Goal: Information Seeking & Learning: Learn about a topic

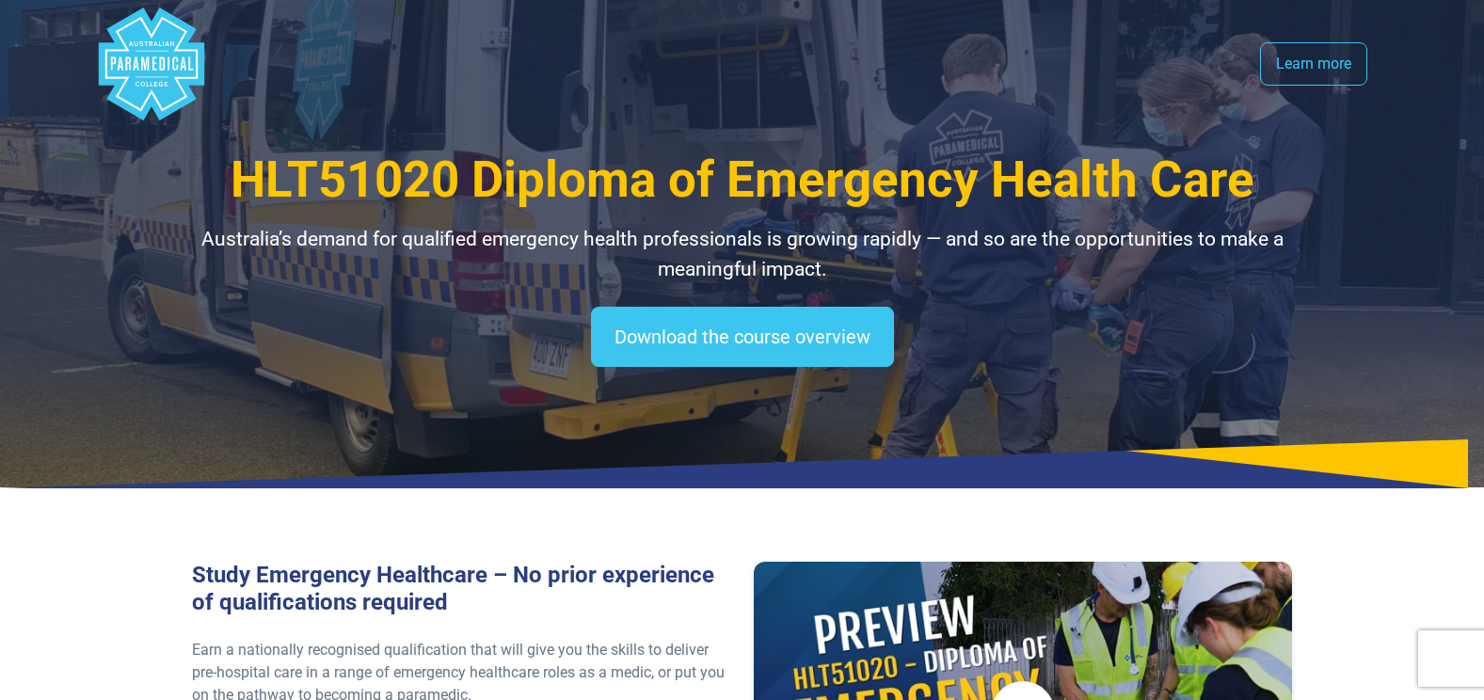
click at [184, 64] on g "Australian Paramedical College" at bounding box center [150, 64] width 105 height 113
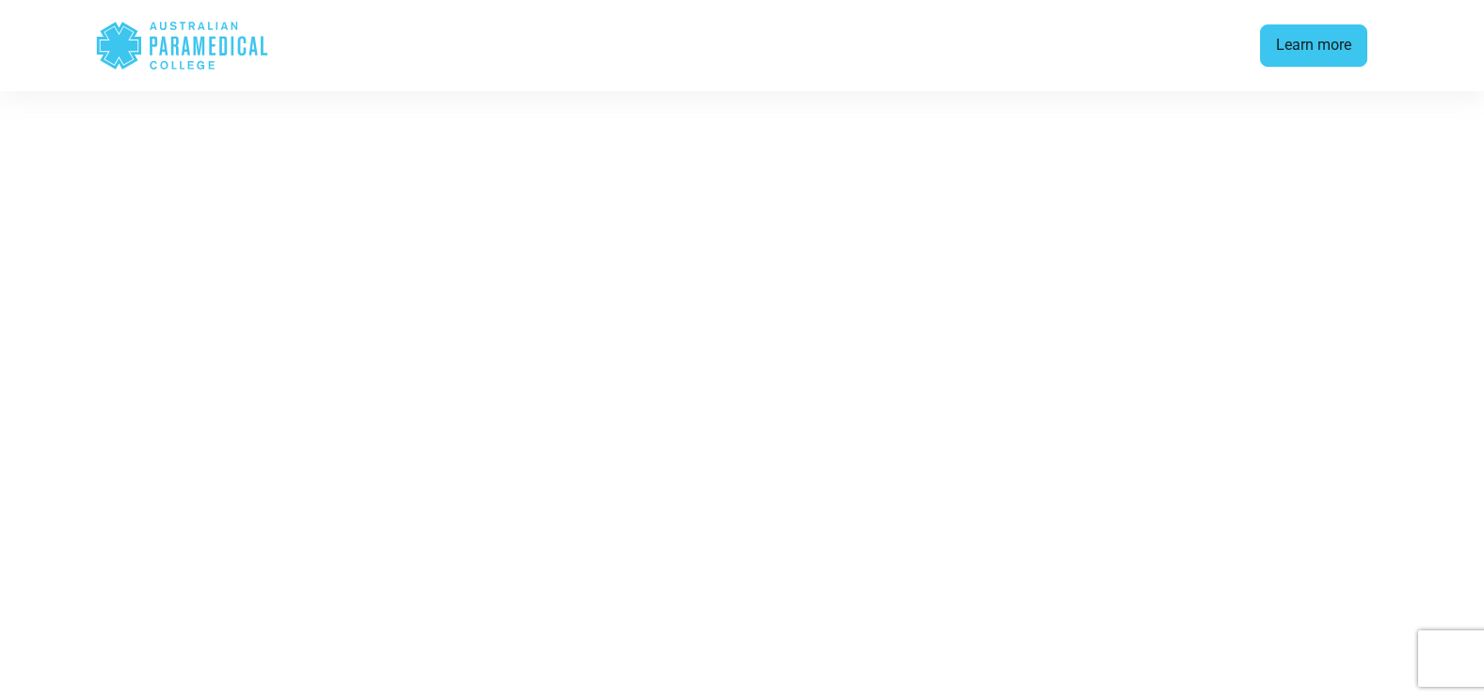
click at [1307, 39] on link "Learn more" at bounding box center [1313, 45] width 107 height 43
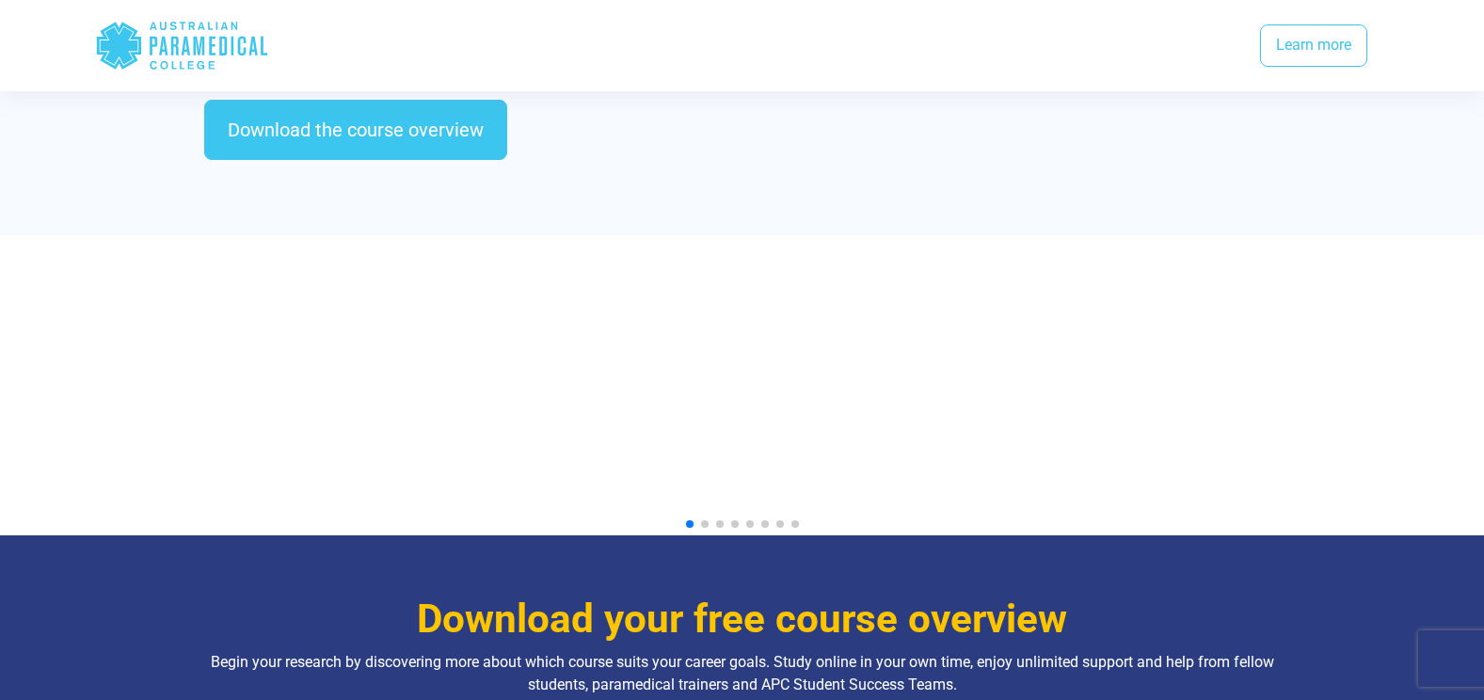
scroll to position [1372, 0]
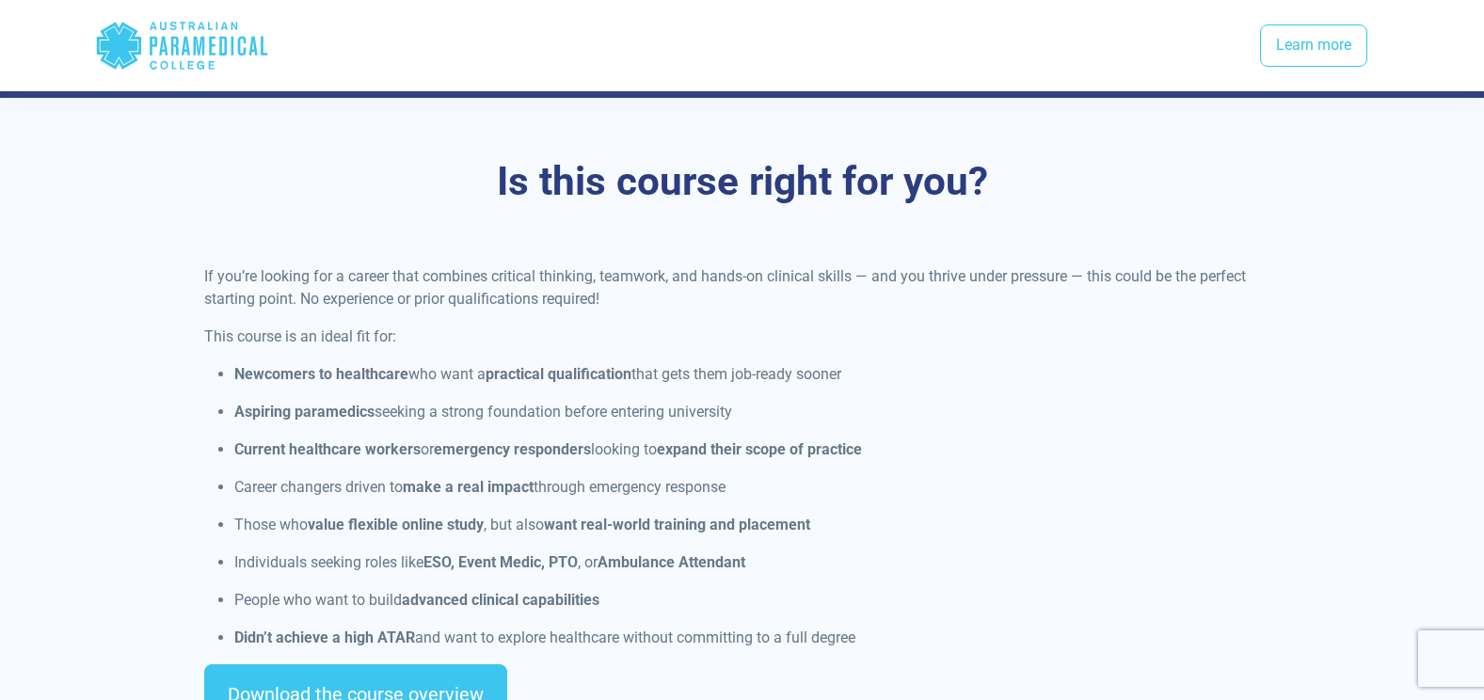
scroll to position [4142, 0]
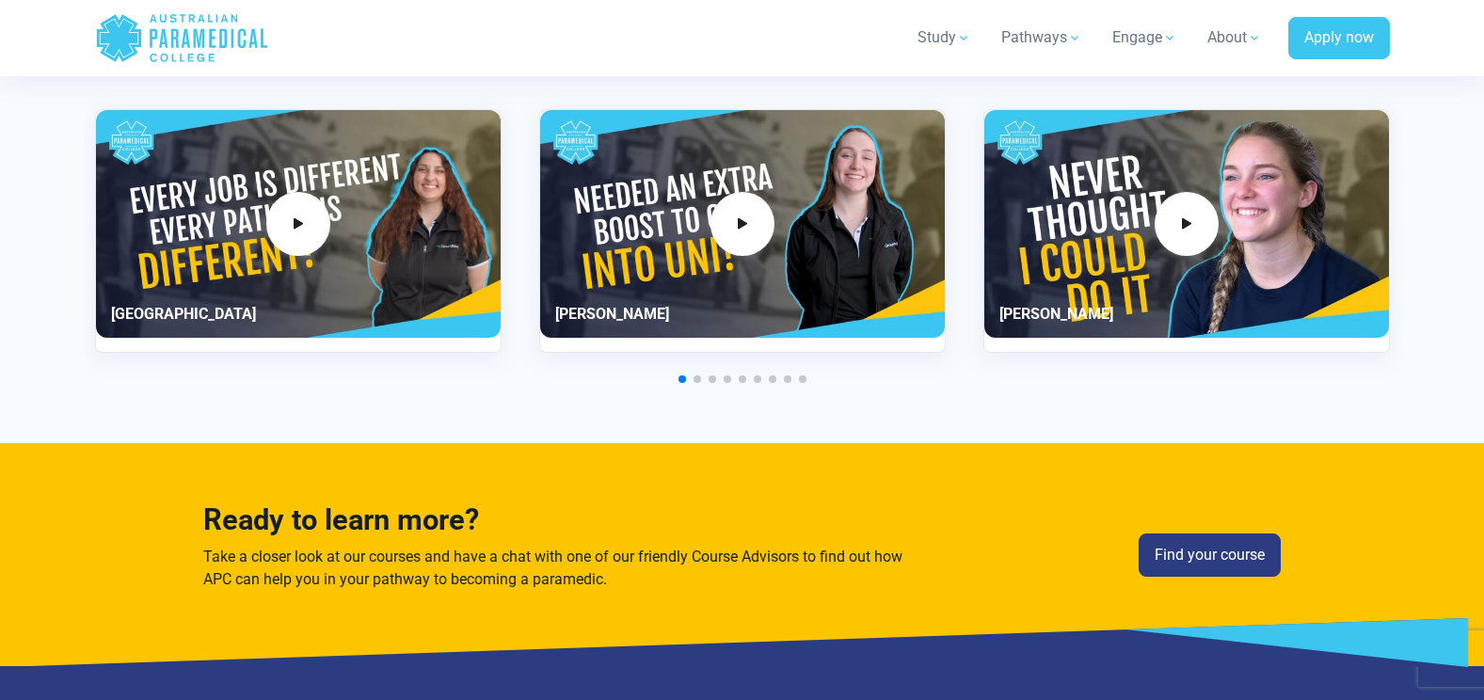
scroll to position [4236, 0]
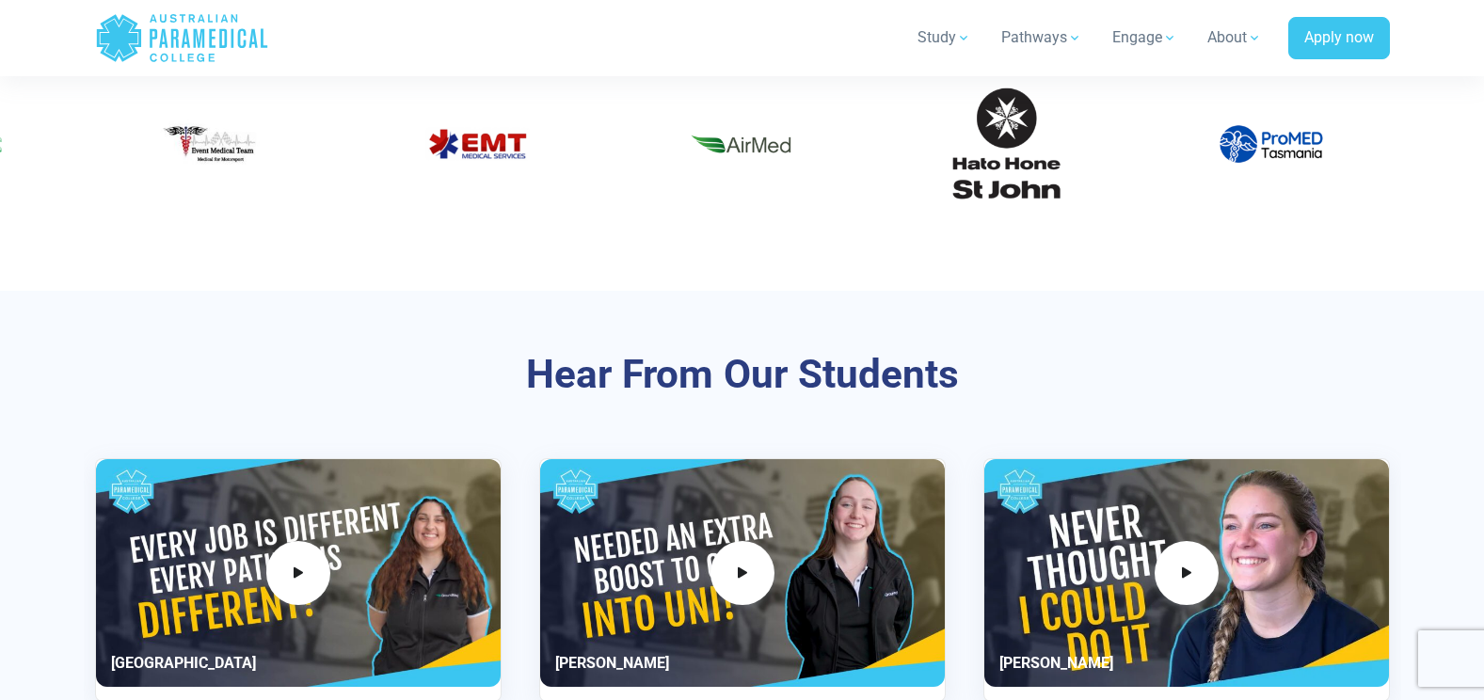
click at [978, 120] on img "11 / 60" at bounding box center [1007, 144] width 113 height 113
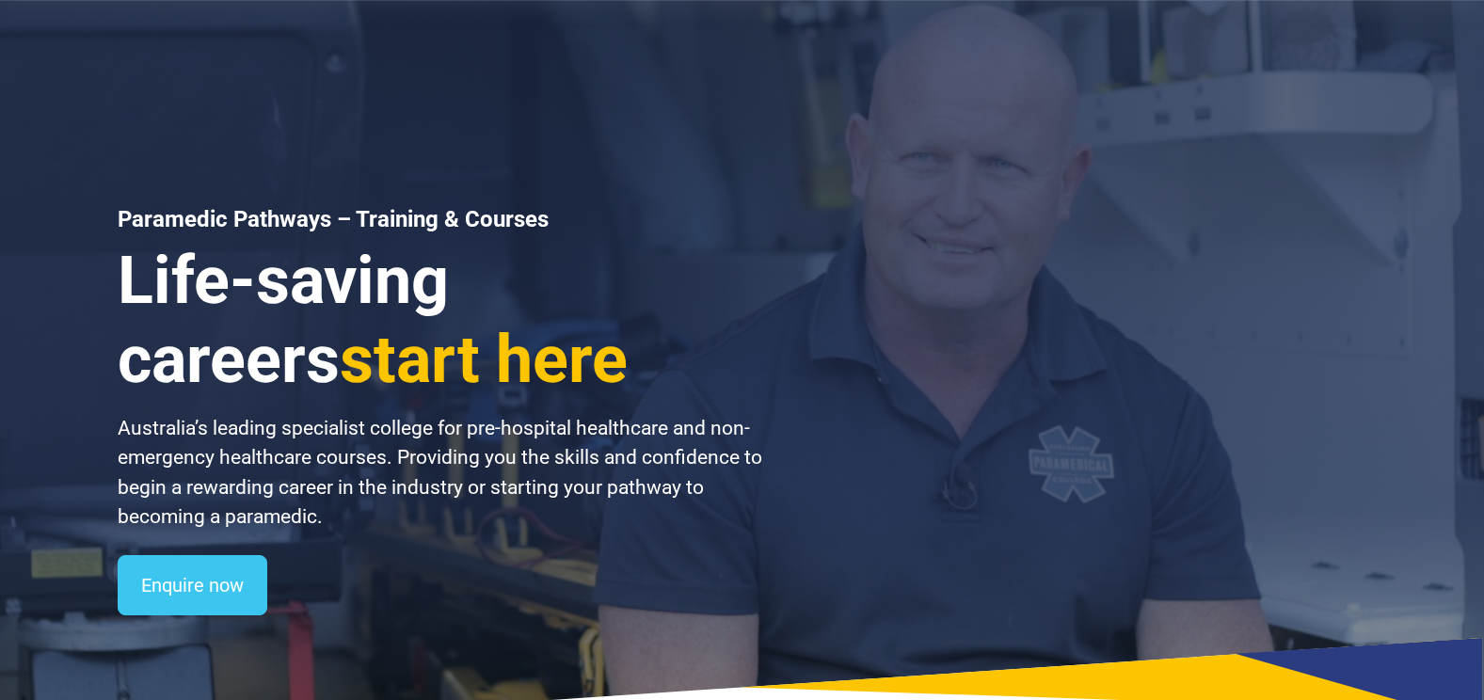
scroll to position [0, 0]
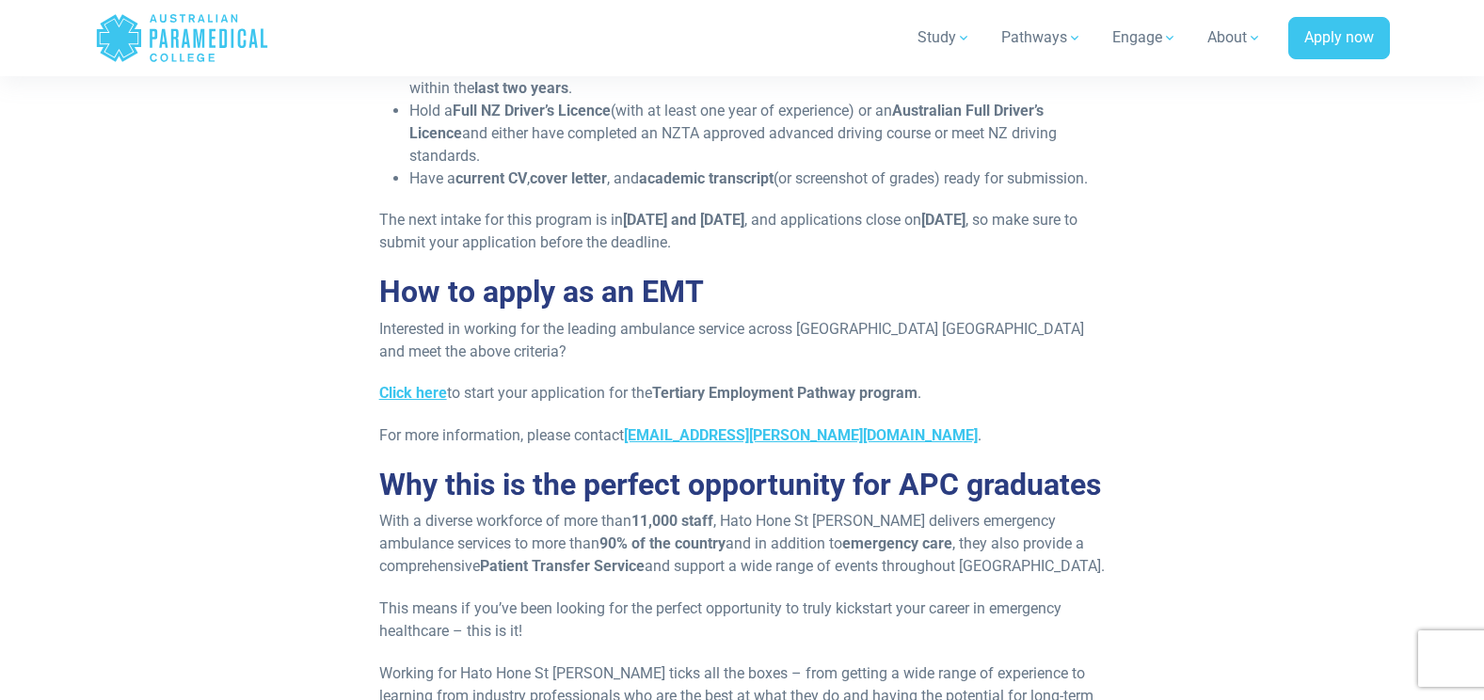
scroll to position [1788, 0]
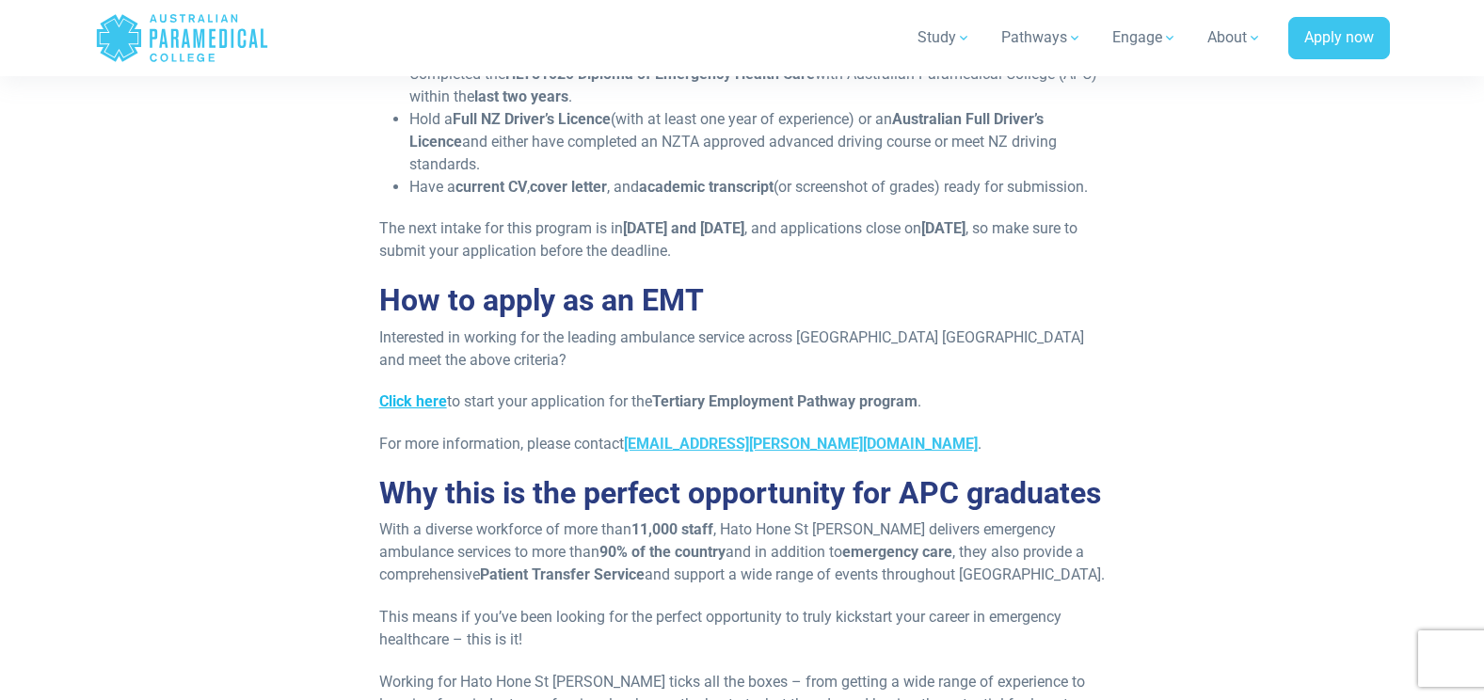
click at [441, 398] on strong "Click here" at bounding box center [413, 402] width 68 height 18
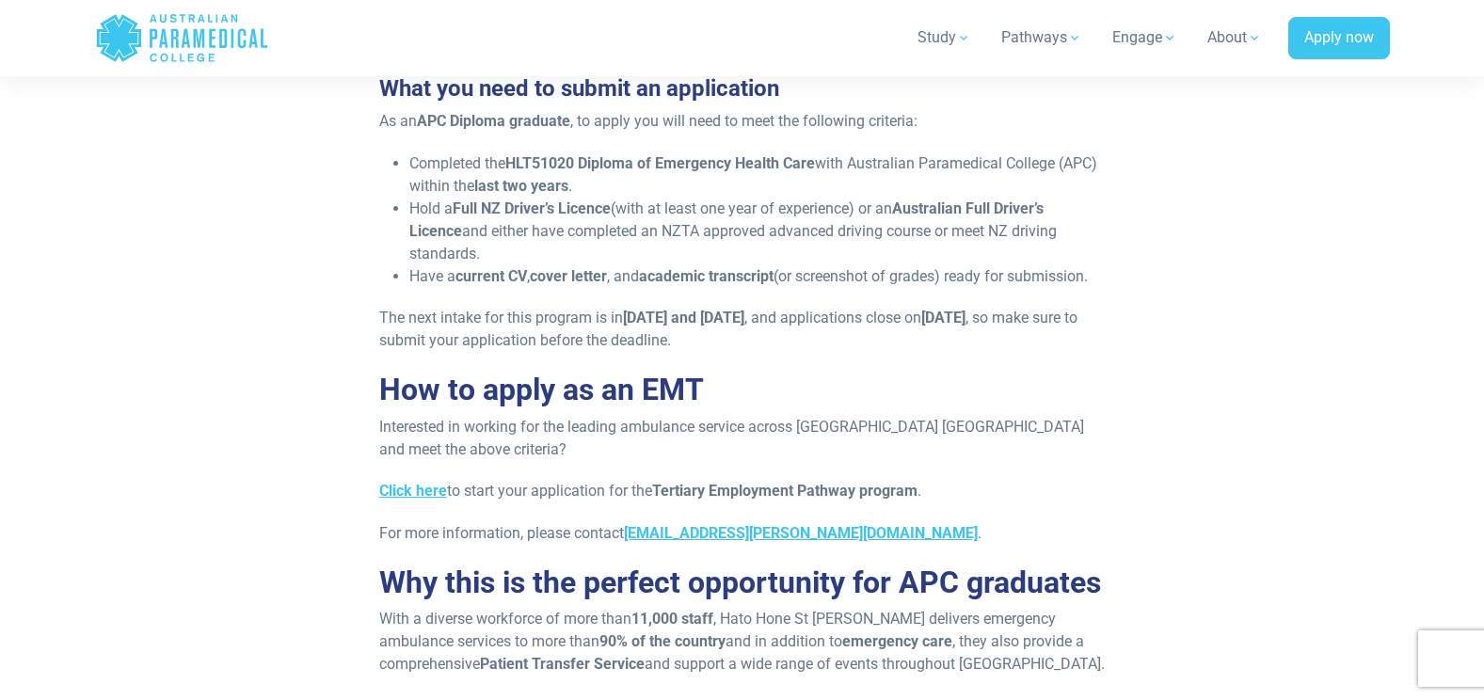
scroll to position [1694, 0]
